Goal: Information Seeking & Learning: Learn about a topic

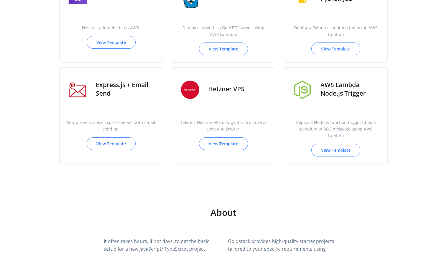
scroll to position [555, 0]
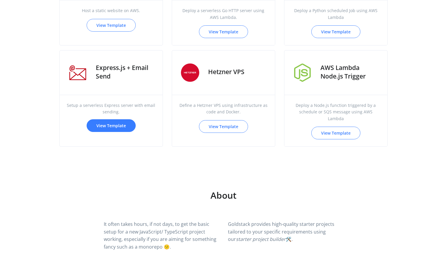
click at [111, 122] on link "View Template" at bounding box center [111, 125] width 49 height 13
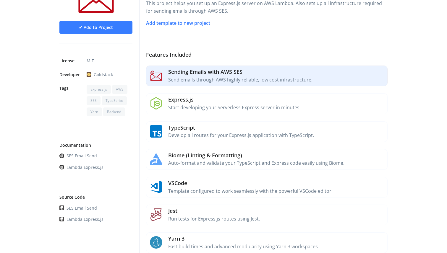
scroll to position [81, 0]
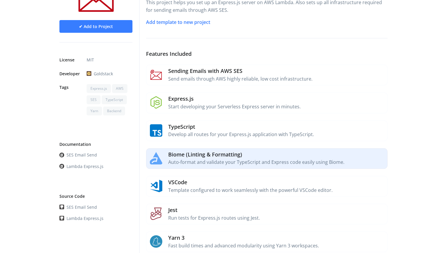
click at [255, 164] on p "Auto-format and validate your TypeScript and Express code easily using Biome." at bounding box center [276, 163] width 217 height 8
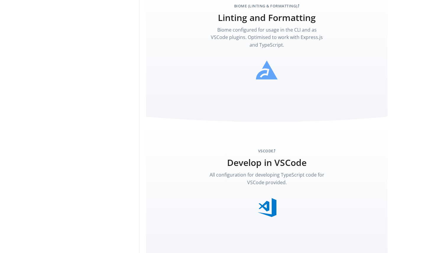
click at [270, 68] on img at bounding box center [267, 70] width 22 height 19
click at [271, 3] on span "Biome (Linting & Formatting) ⤴" at bounding box center [267, 6] width 116 height 6
